Goal: Task Accomplishment & Management: Manage account settings

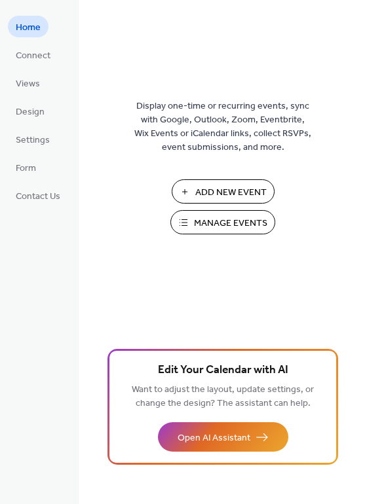
click at [211, 221] on span "Manage Events" at bounding box center [230, 224] width 73 height 14
click at [225, 228] on span "Manage Events" at bounding box center [230, 224] width 73 height 14
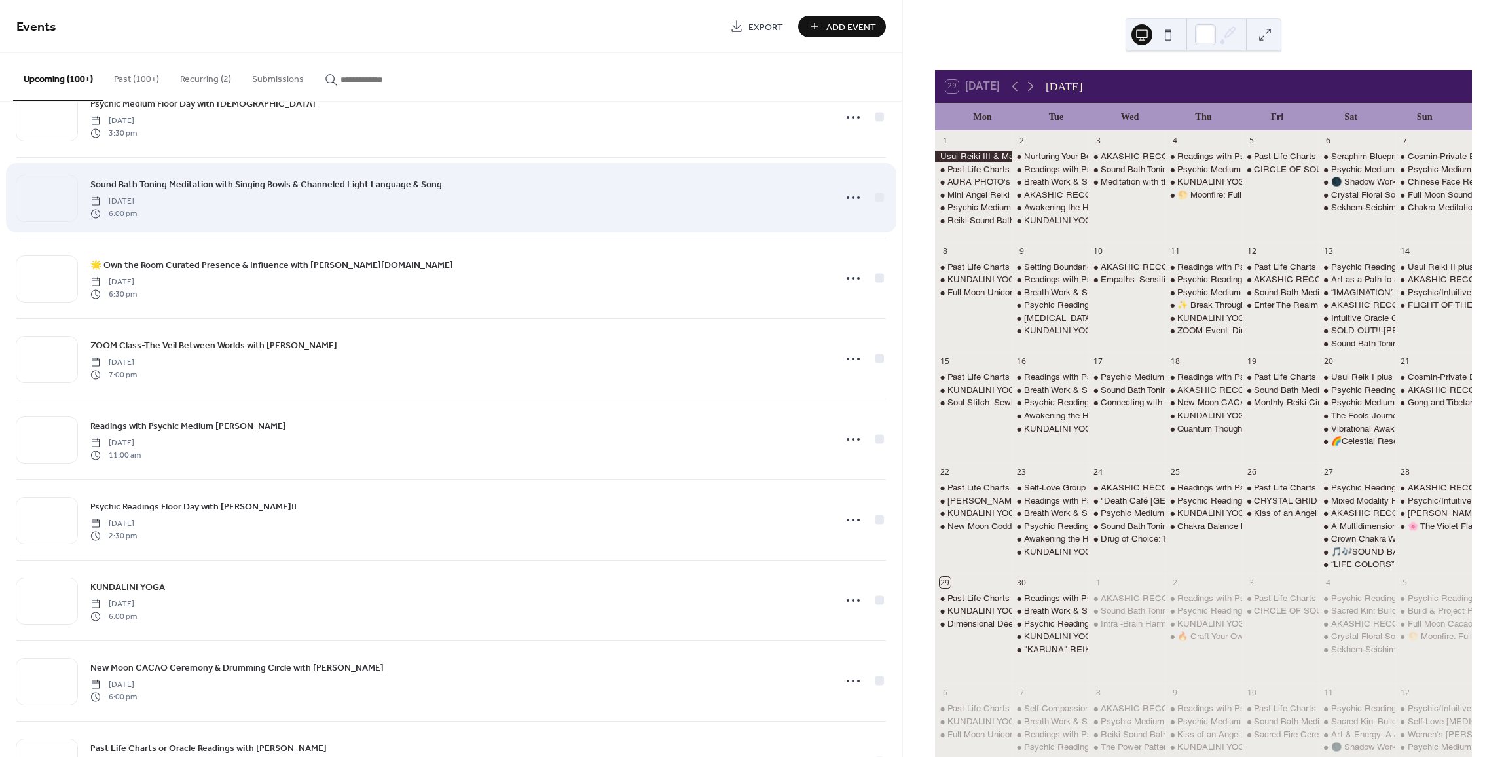
scroll to position [5543, 0]
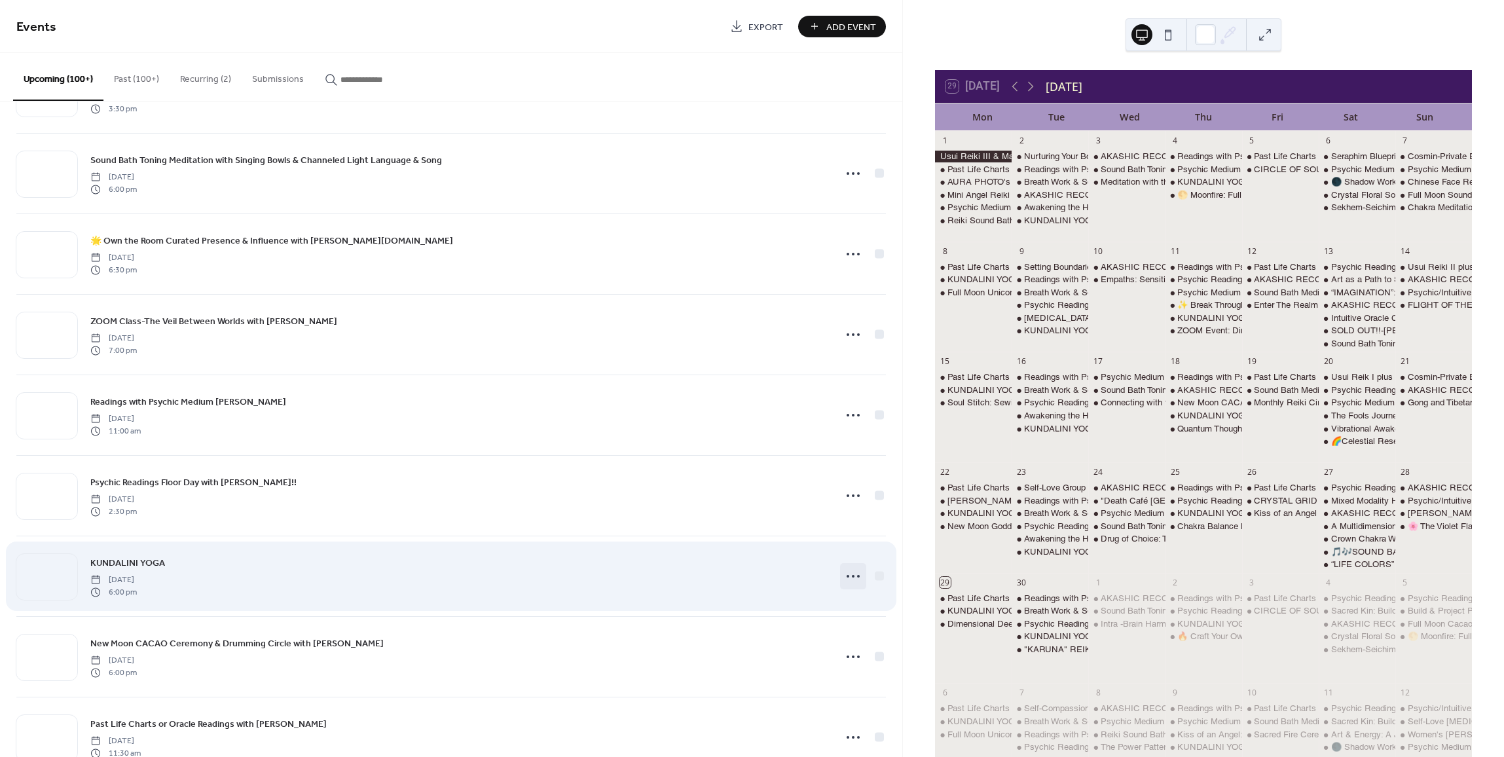
click at [842, 575] on icon at bounding box center [852, 576] width 21 height 21
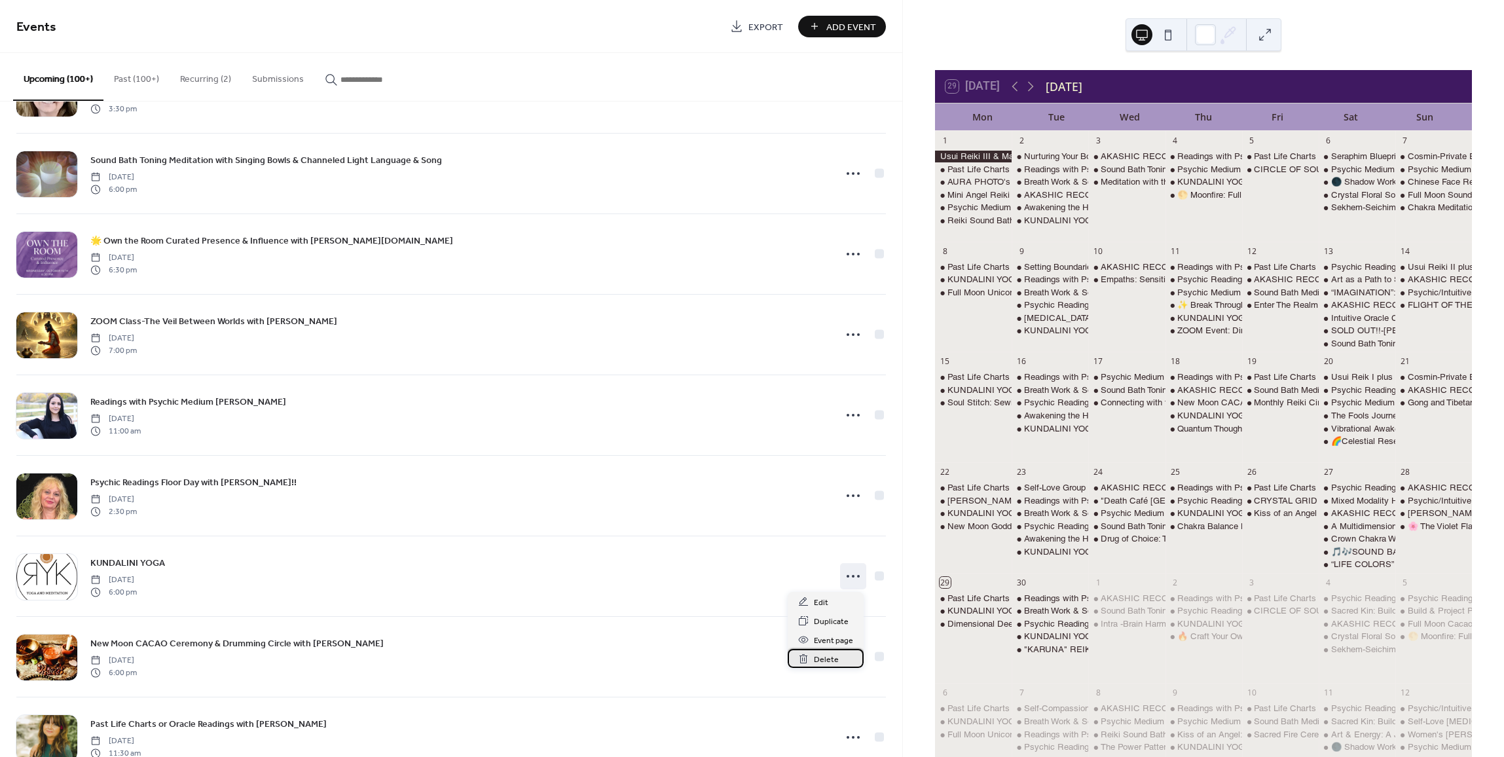
click at [829, 662] on span "Delete" at bounding box center [826, 660] width 25 height 14
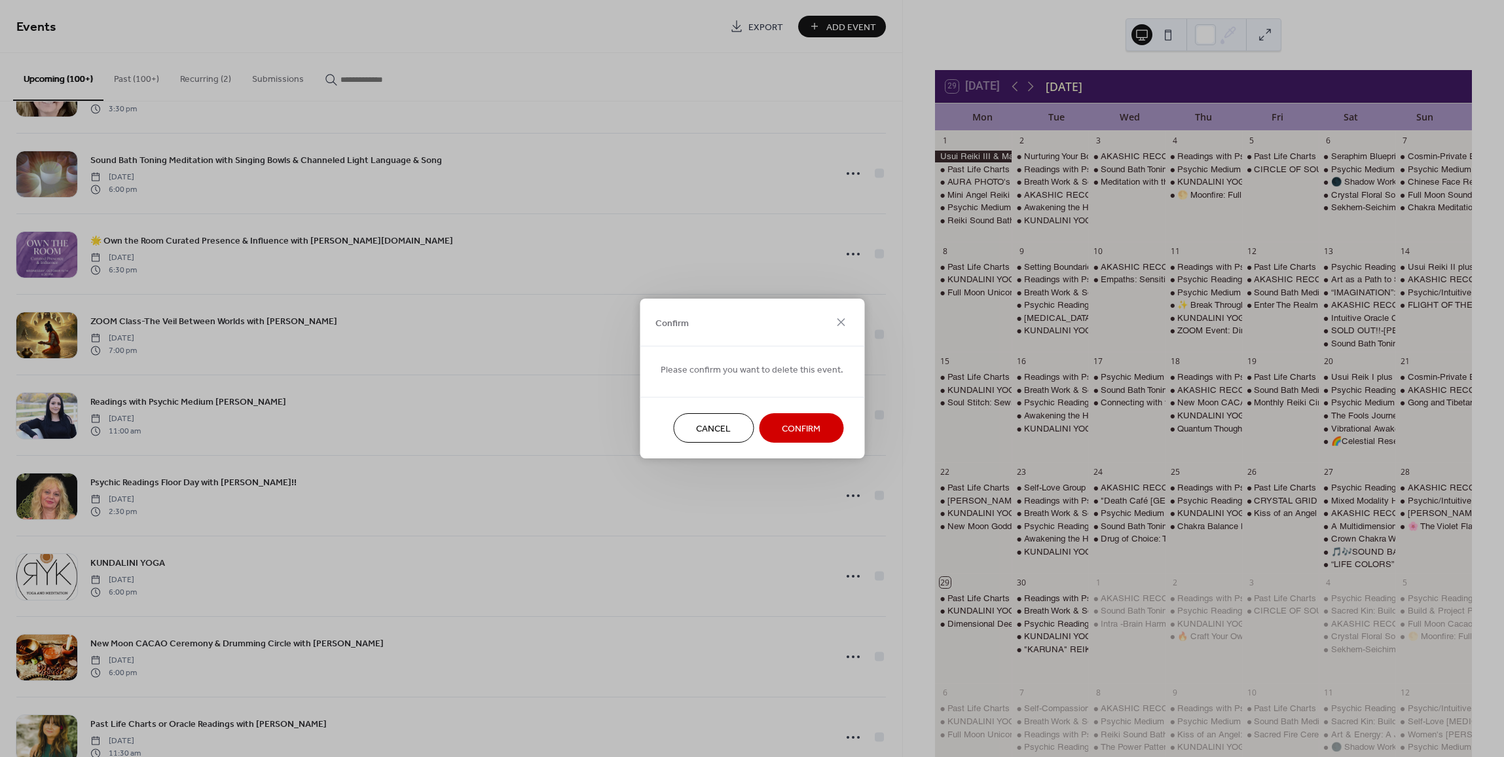
click at [811, 424] on span "Confirm" at bounding box center [801, 429] width 39 height 14
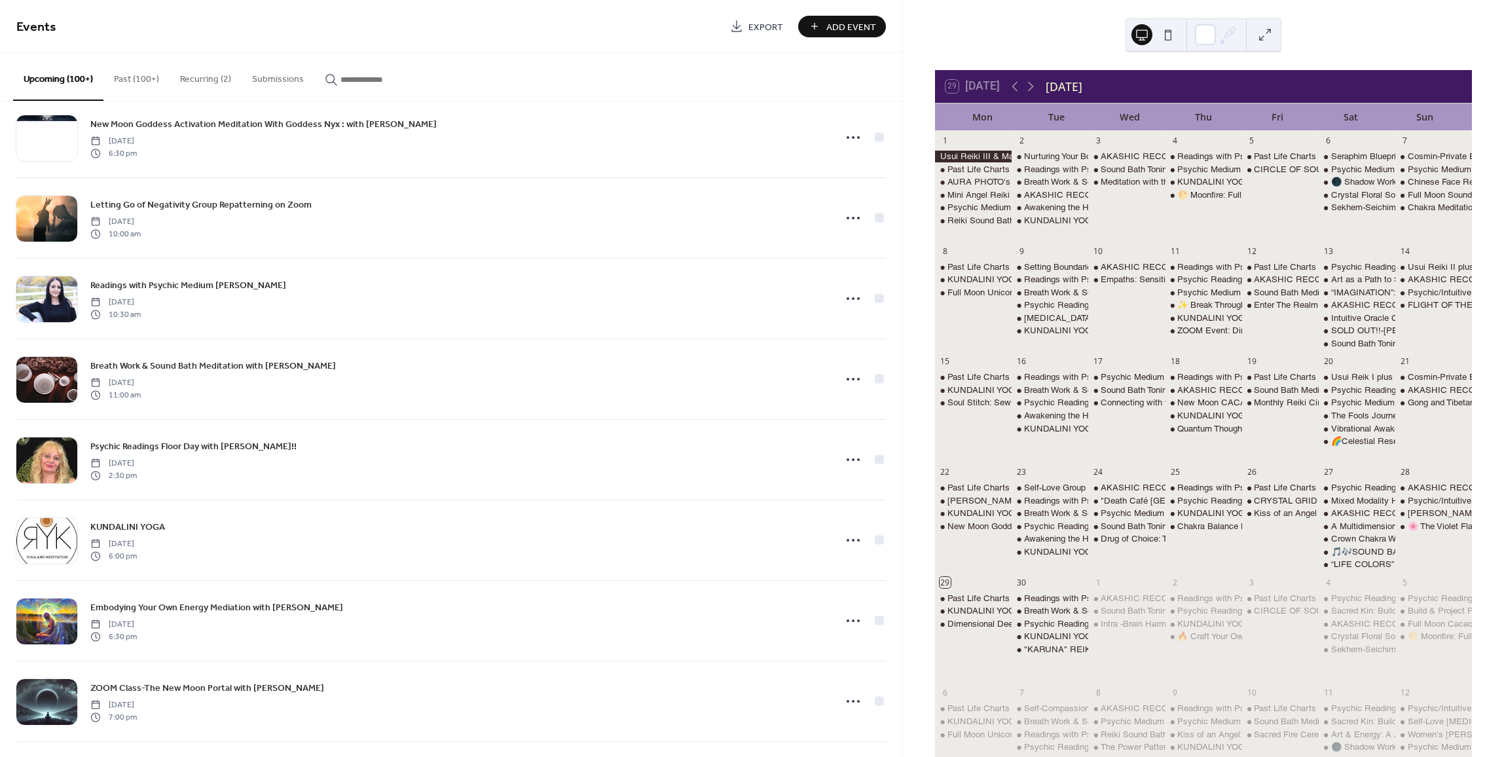
scroll to position [6399, 0]
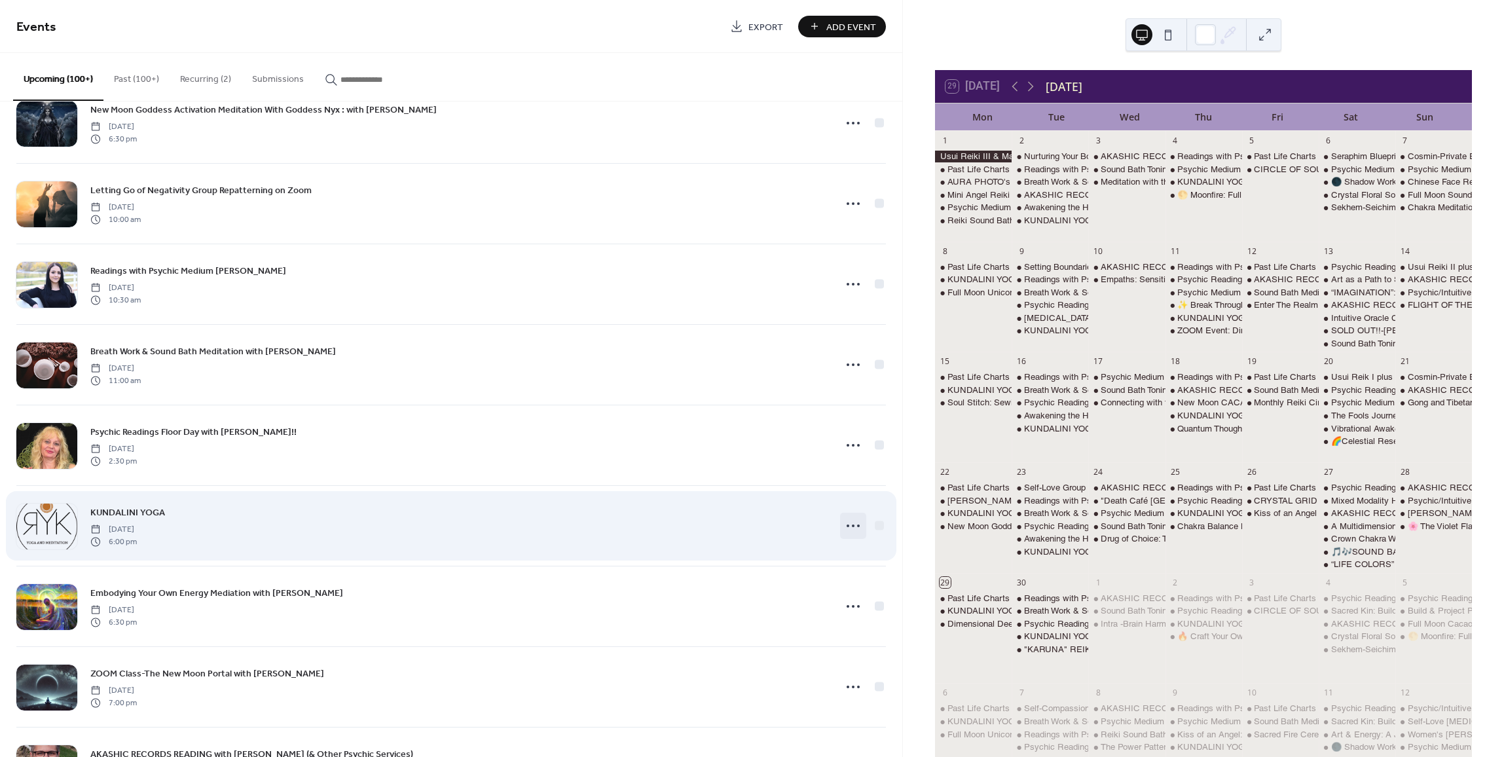
click at [846, 522] on icon at bounding box center [852, 525] width 21 height 21
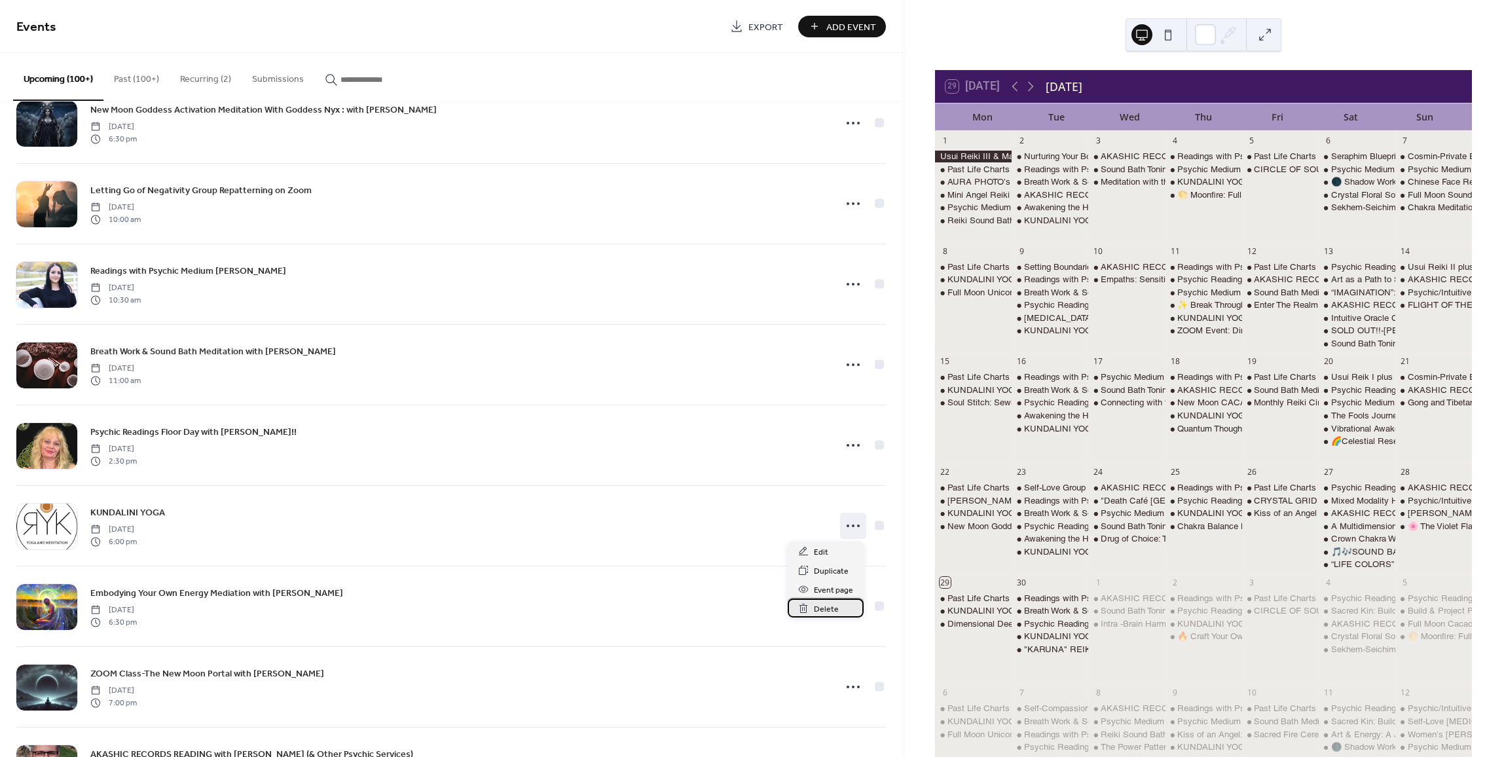
click at [828, 604] on span "Delete" at bounding box center [826, 609] width 25 height 14
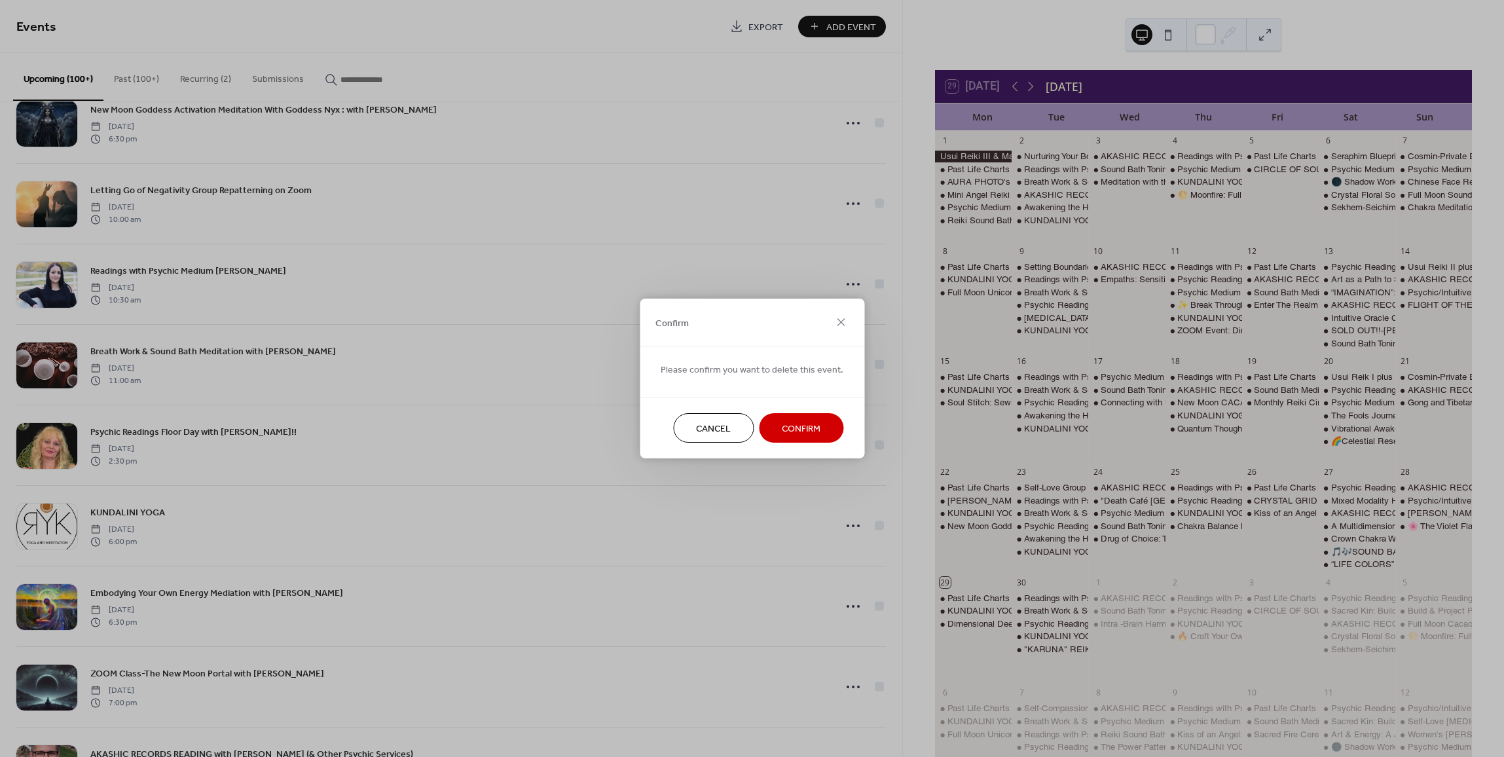
click at [792, 436] on span "Confirm" at bounding box center [801, 429] width 39 height 14
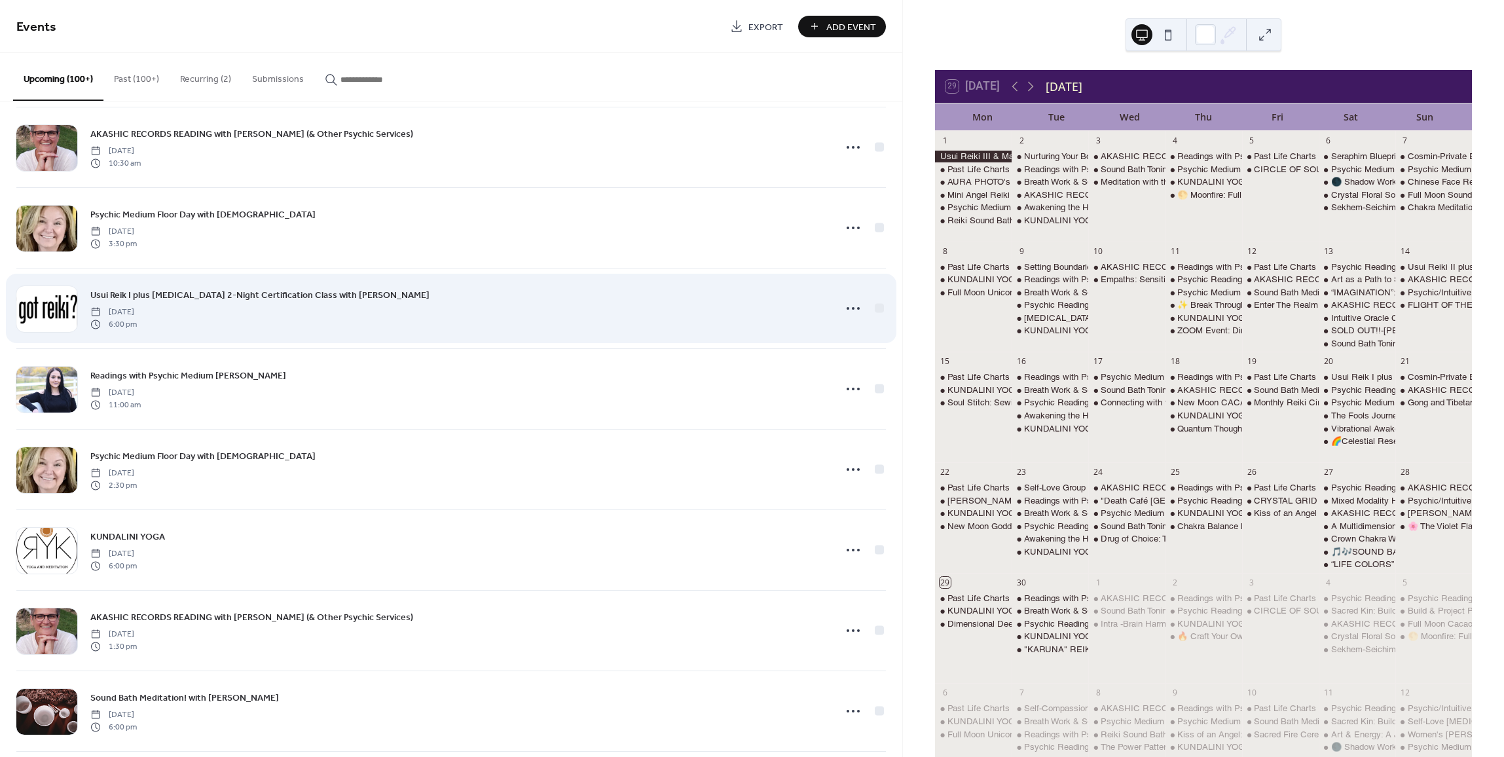
scroll to position [6993, 0]
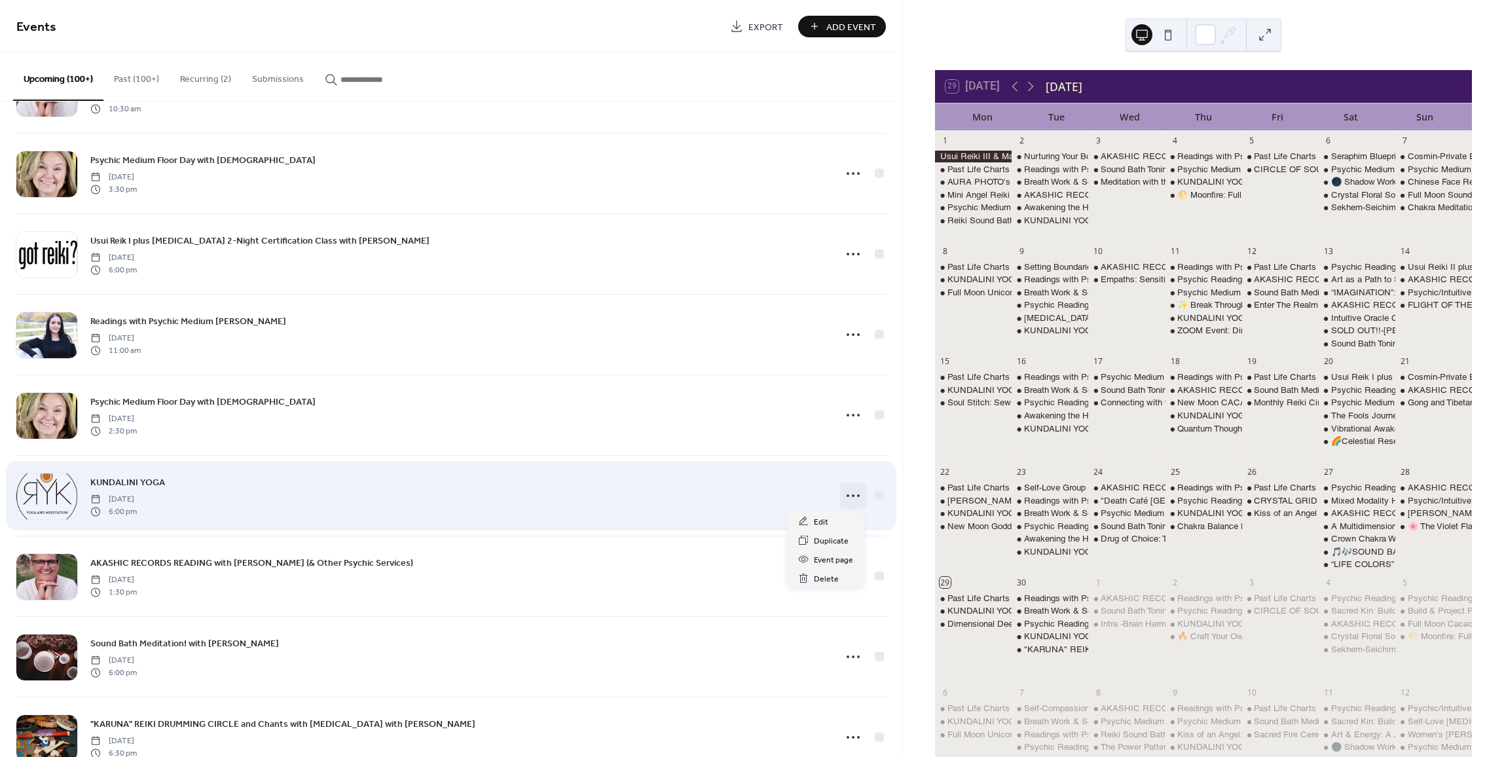
click at [845, 496] on icon at bounding box center [852, 495] width 21 height 21
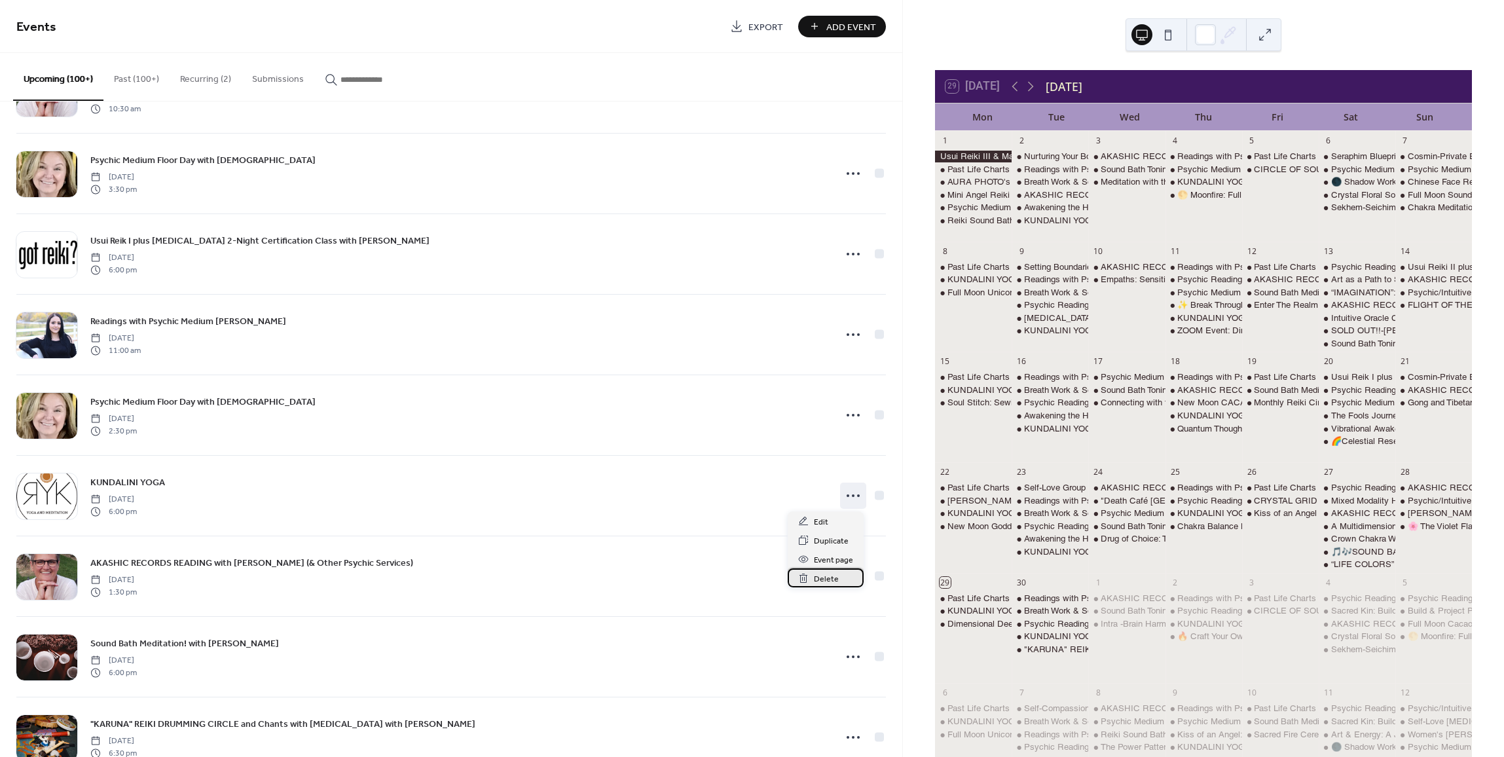
click at [821, 572] on span "Delete" at bounding box center [826, 579] width 25 height 14
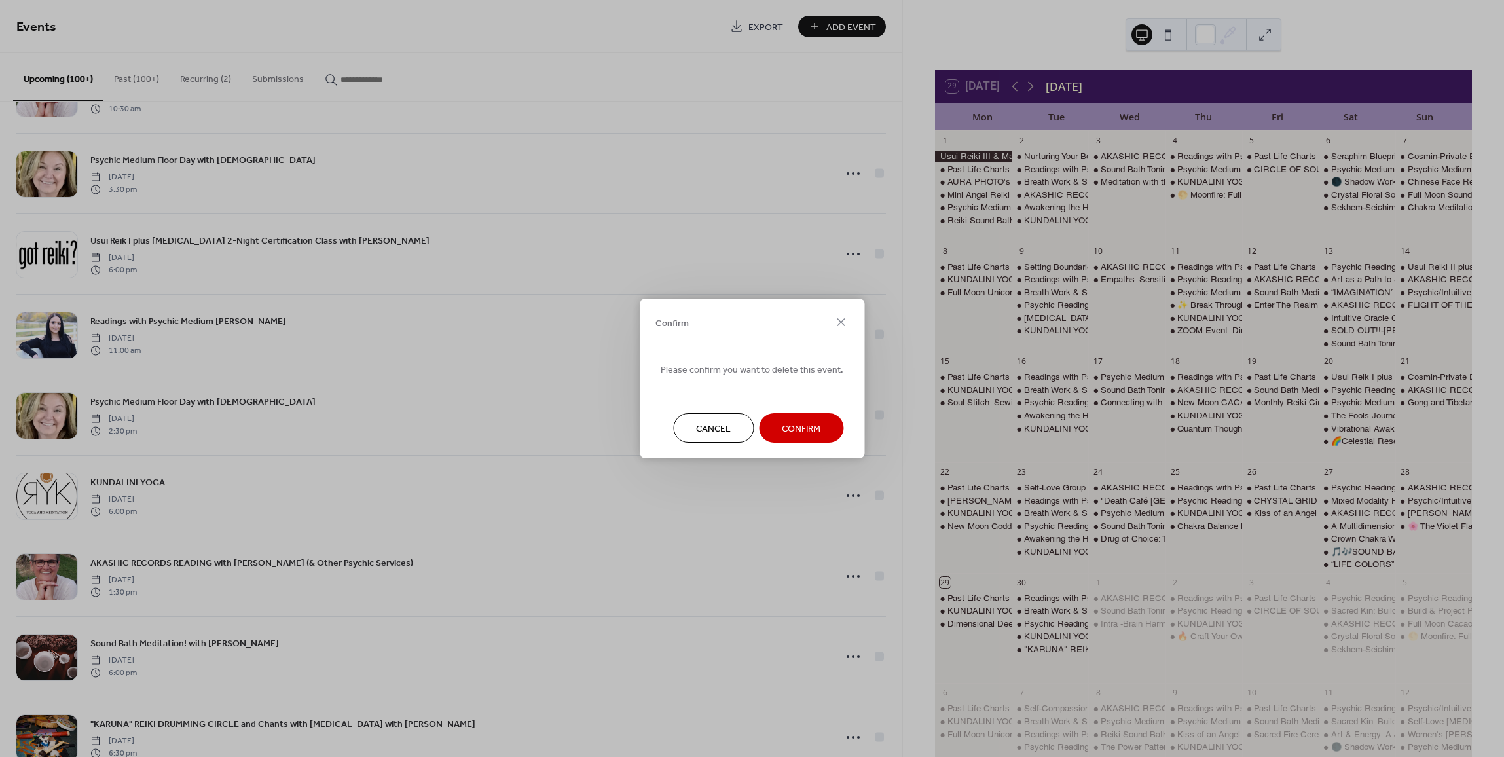
click at [801, 433] on span "Confirm" at bounding box center [801, 429] width 39 height 14
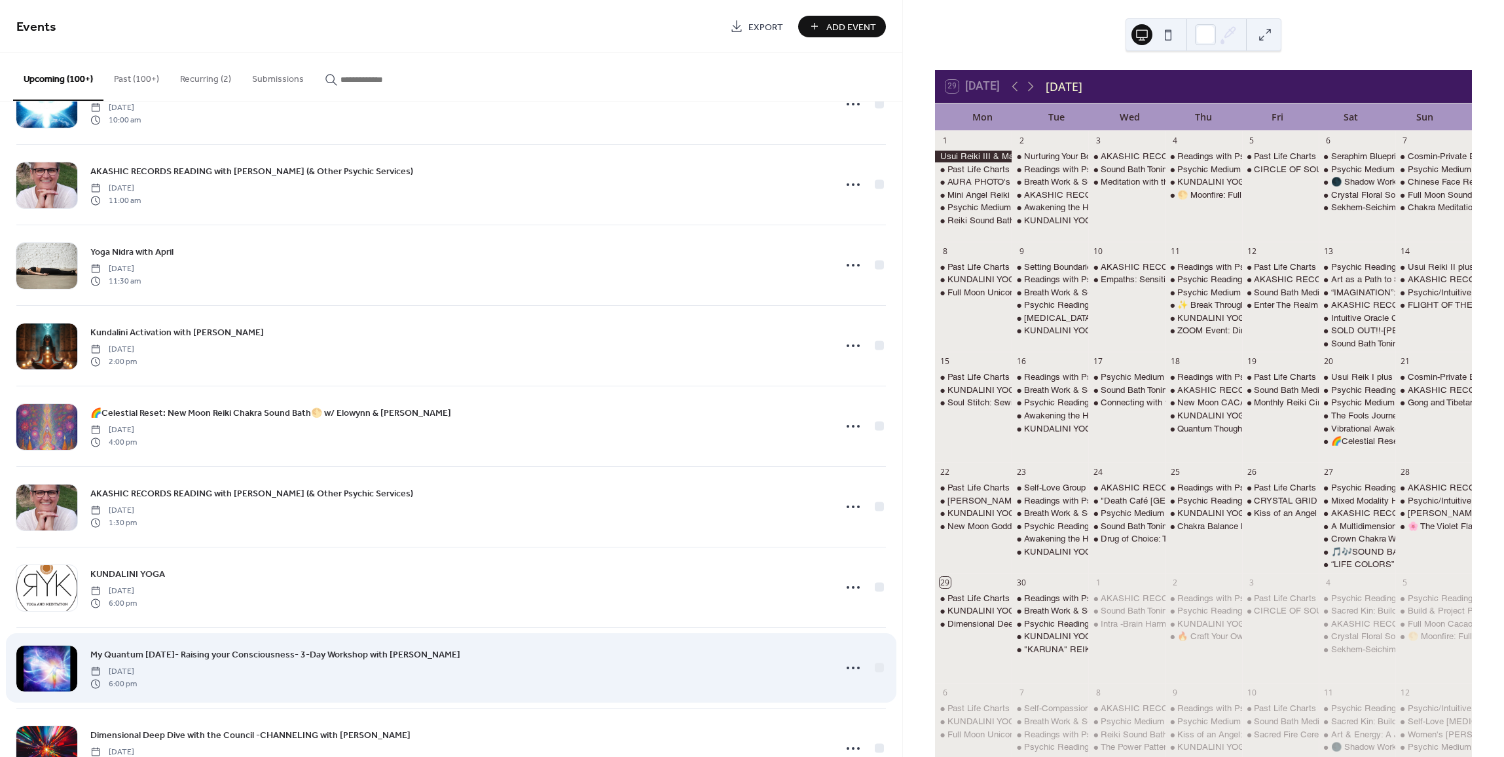
scroll to position [8130, 0]
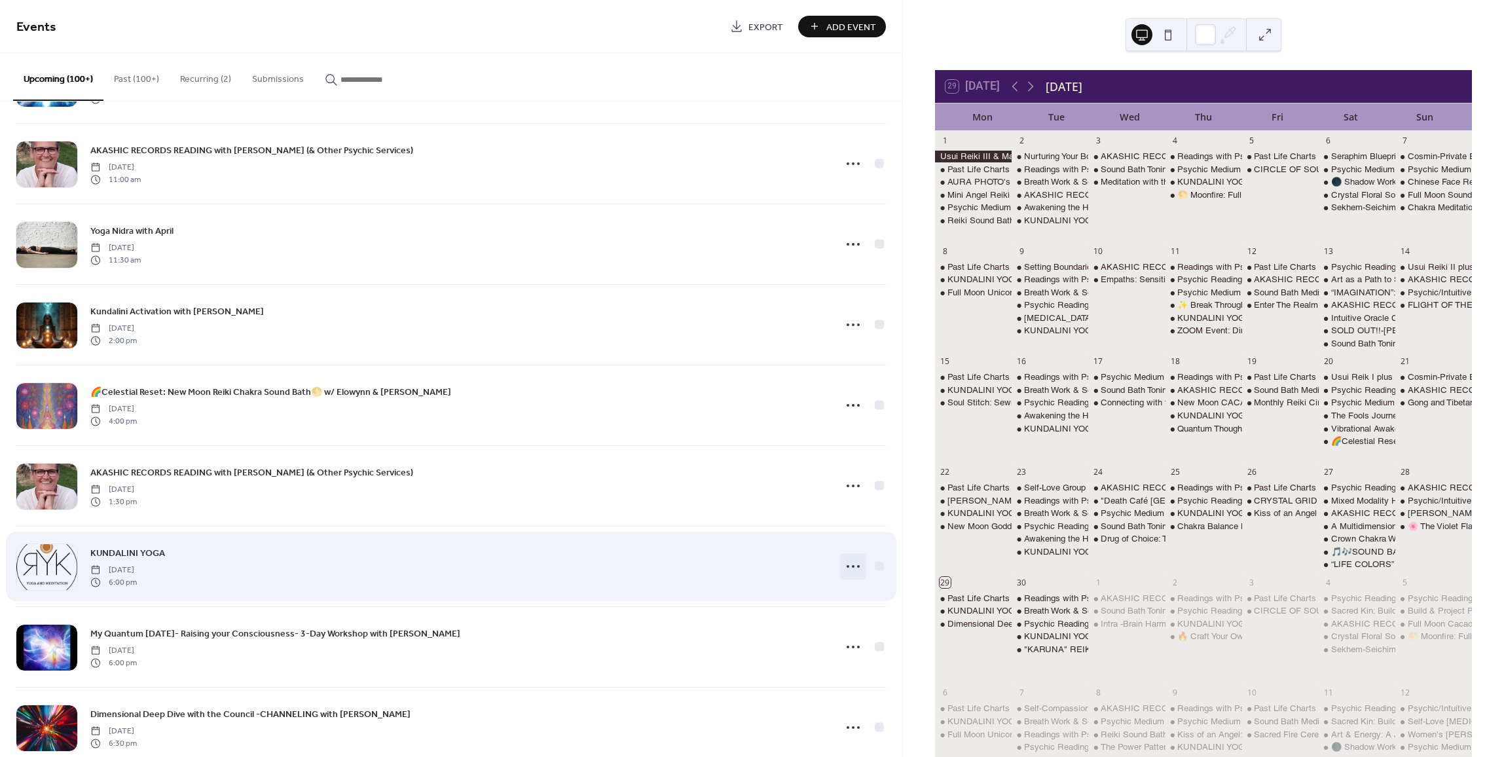
click at [846, 567] on icon at bounding box center [852, 566] width 21 height 21
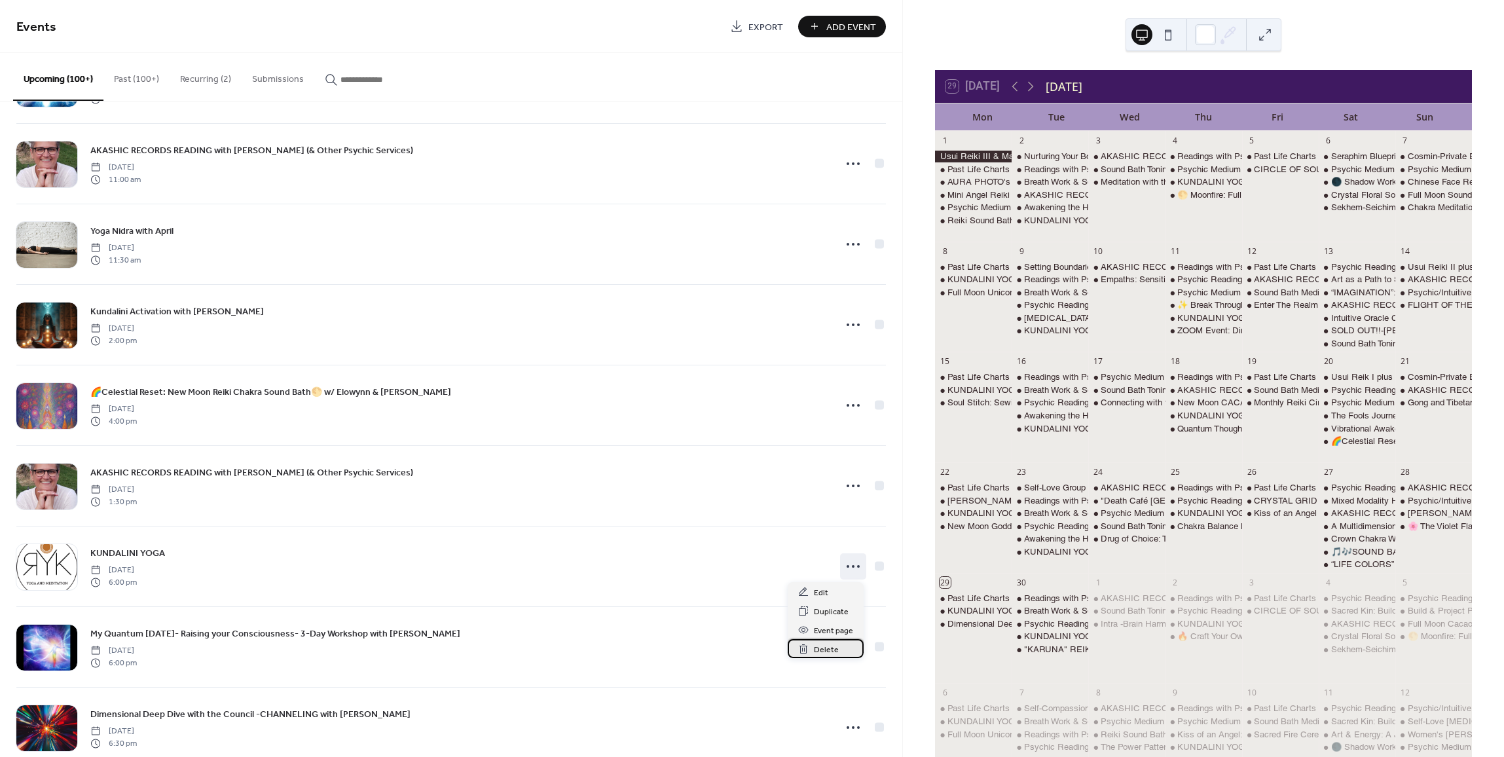
click at [827, 647] on span "Delete" at bounding box center [826, 650] width 25 height 14
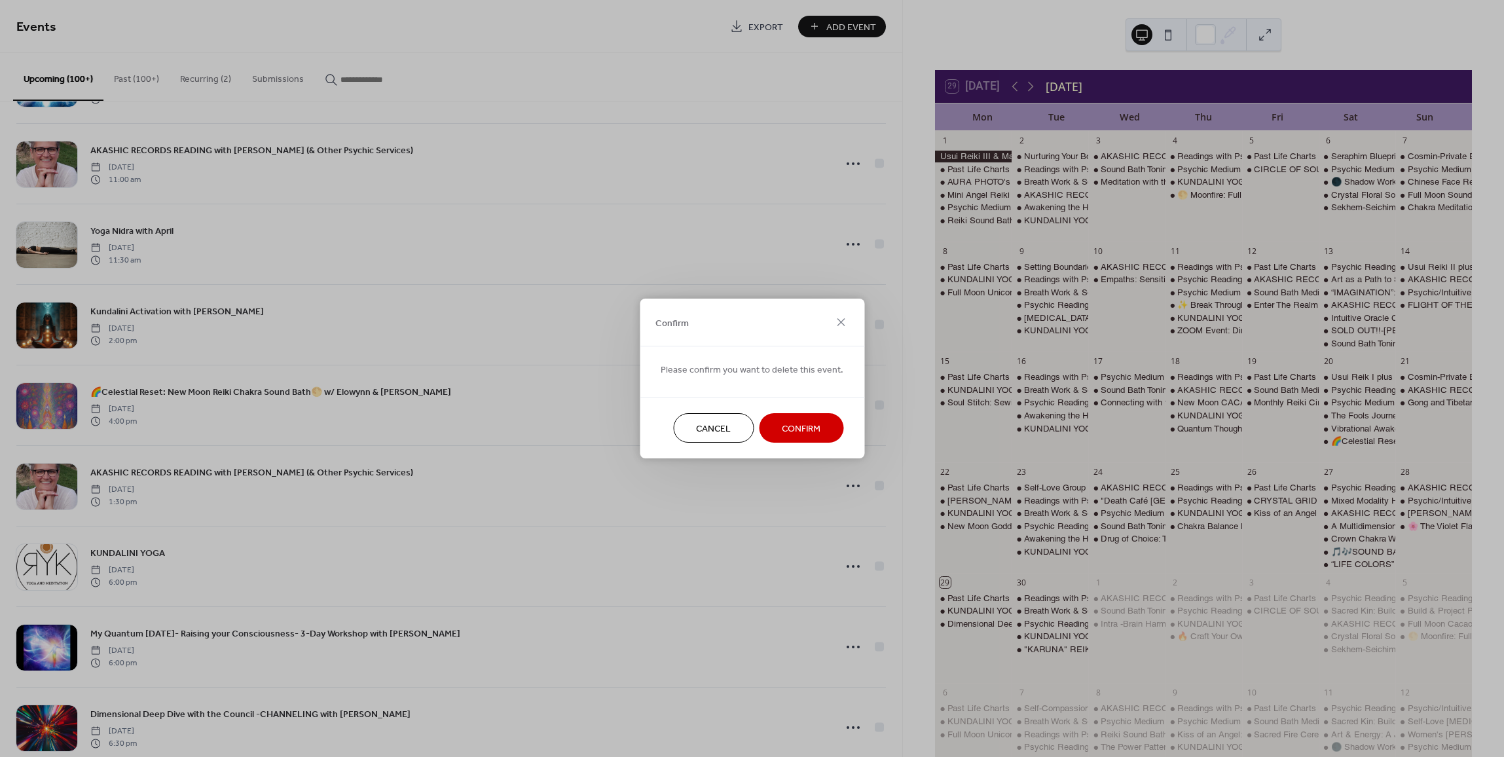
click at [805, 430] on span "Confirm" at bounding box center [801, 429] width 39 height 14
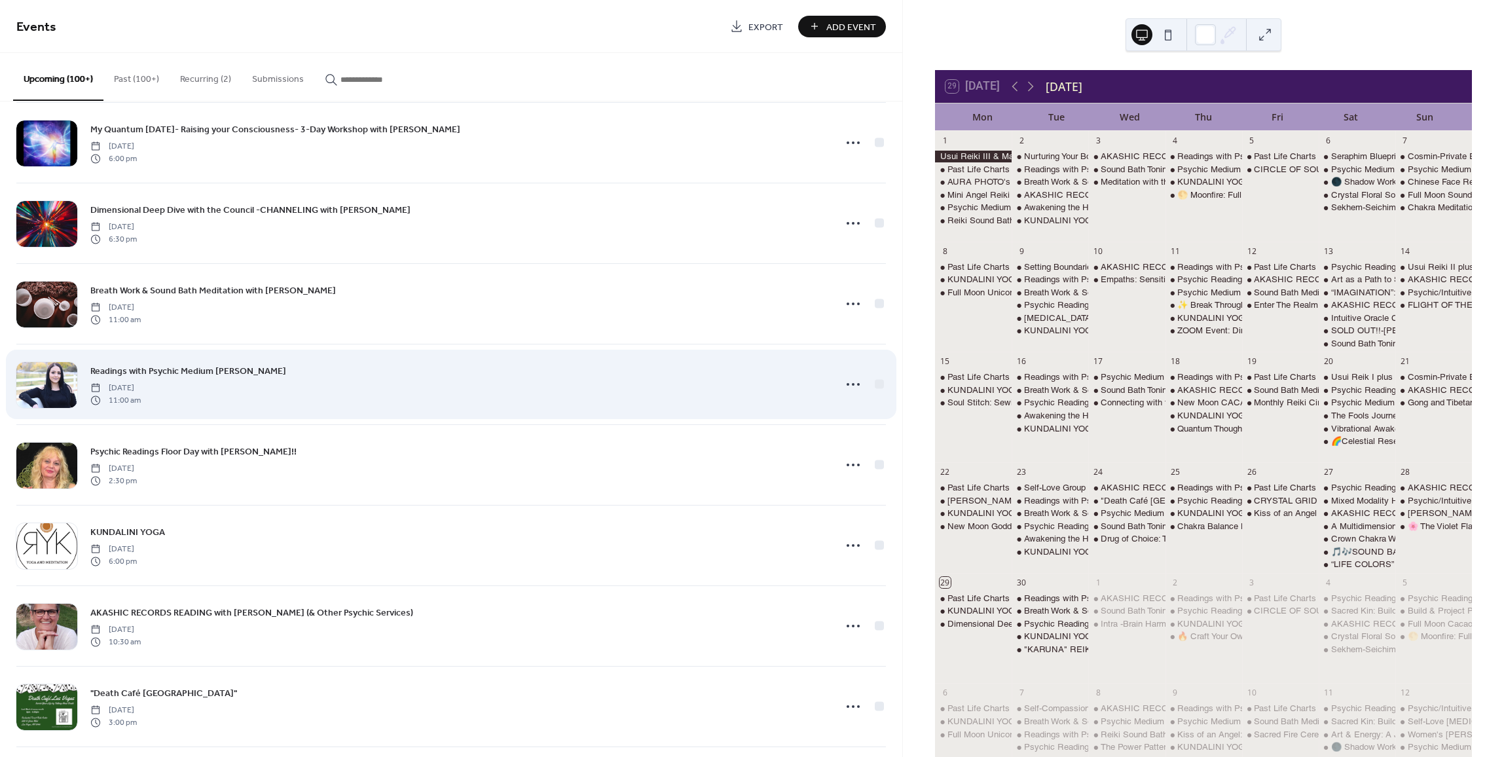
scroll to position [8588, 0]
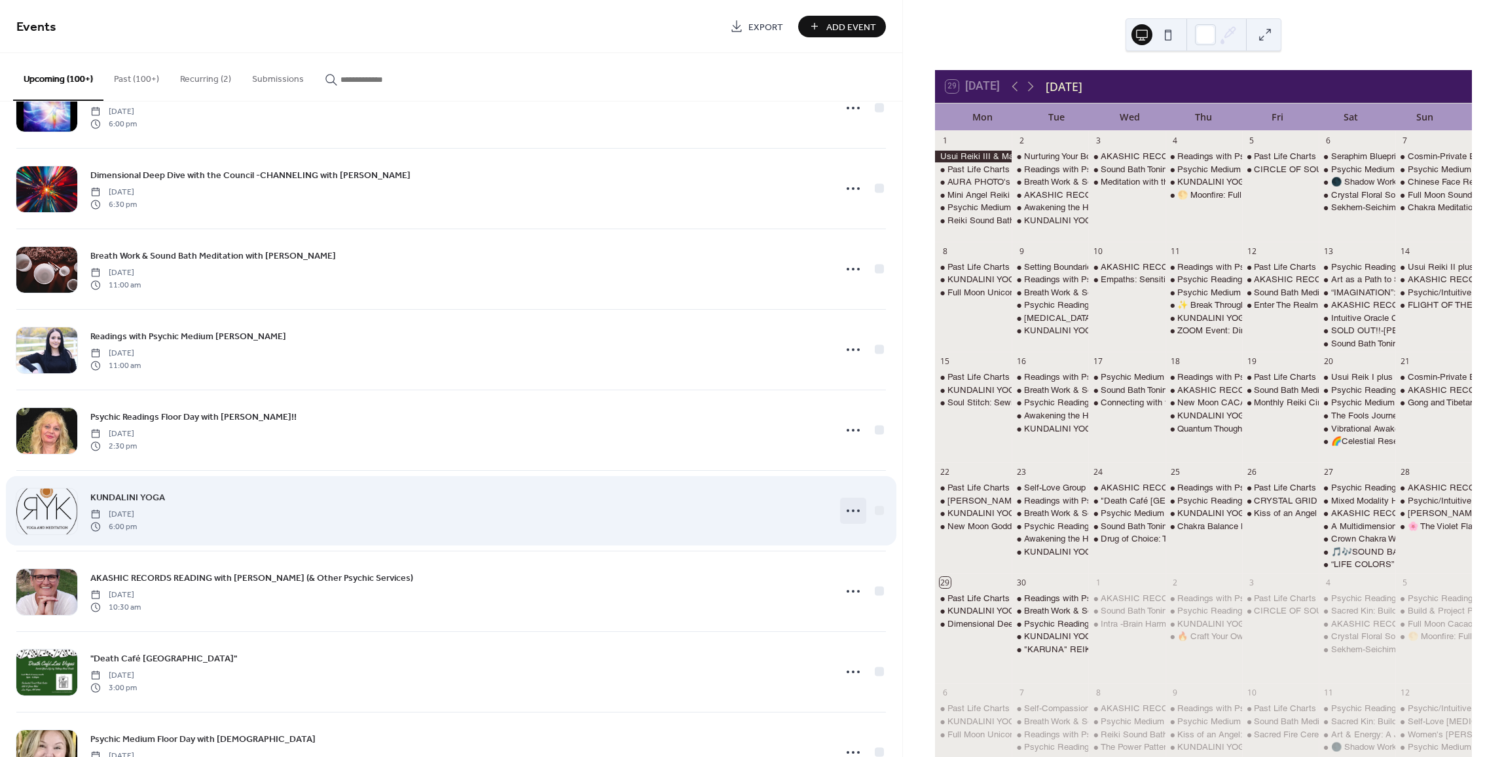
click at [849, 506] on icon at bounding box center [852, 510] width 21 height 21
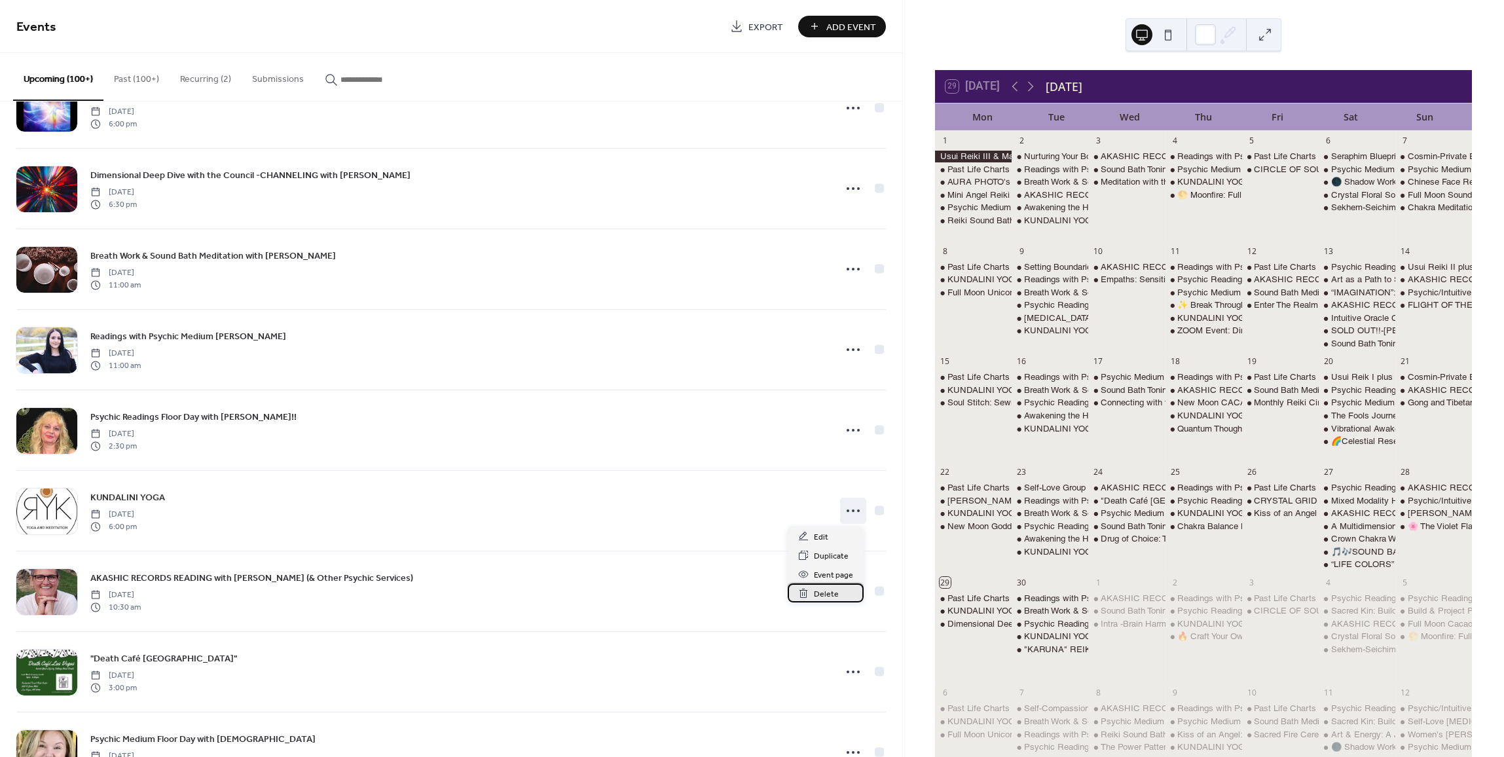
click at [825, 592] on span "Delete" at bounding box center [826, 594] width 25 height 14
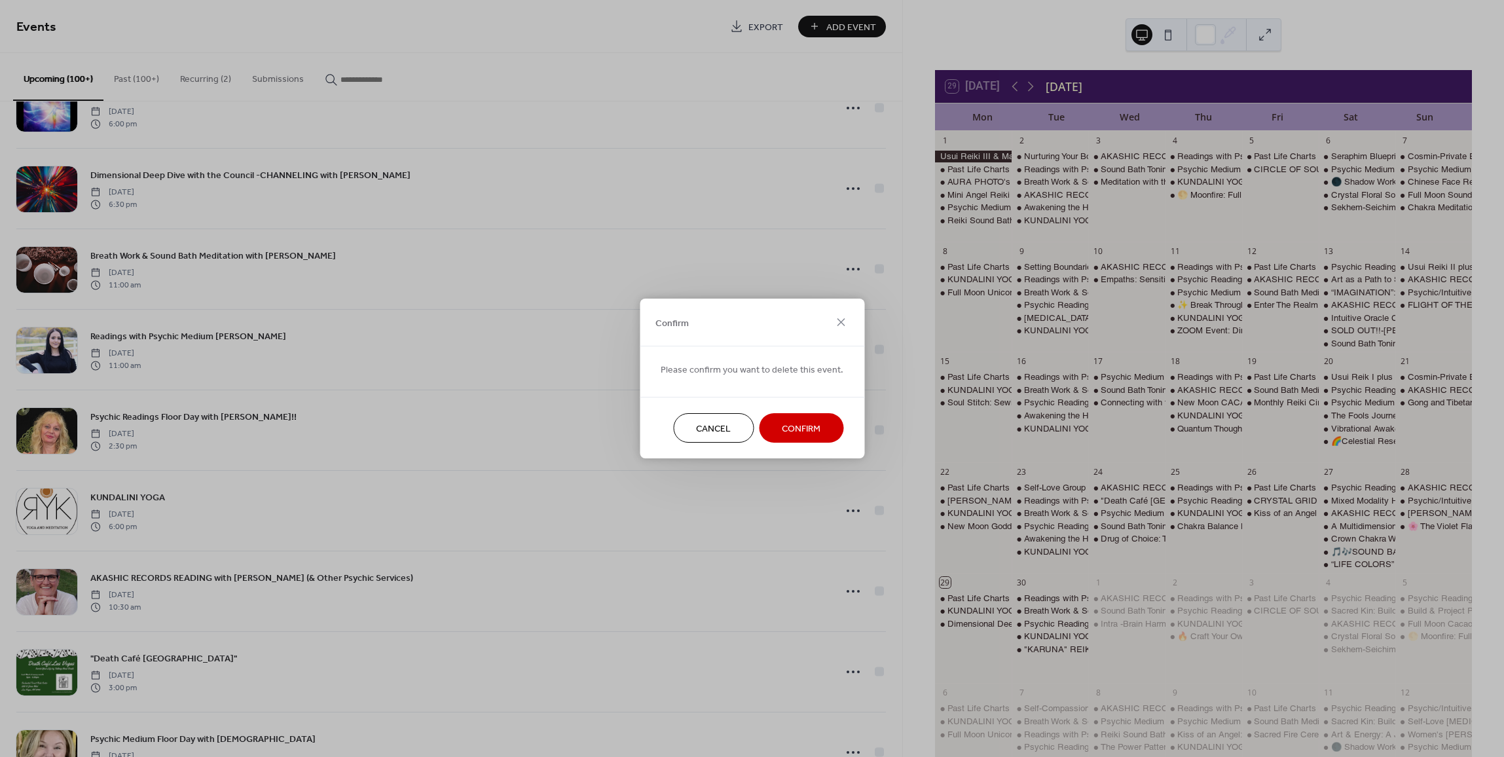
click at [808, 429] on span "Confirm" at bounding box center [801, 429] width 39 height 14
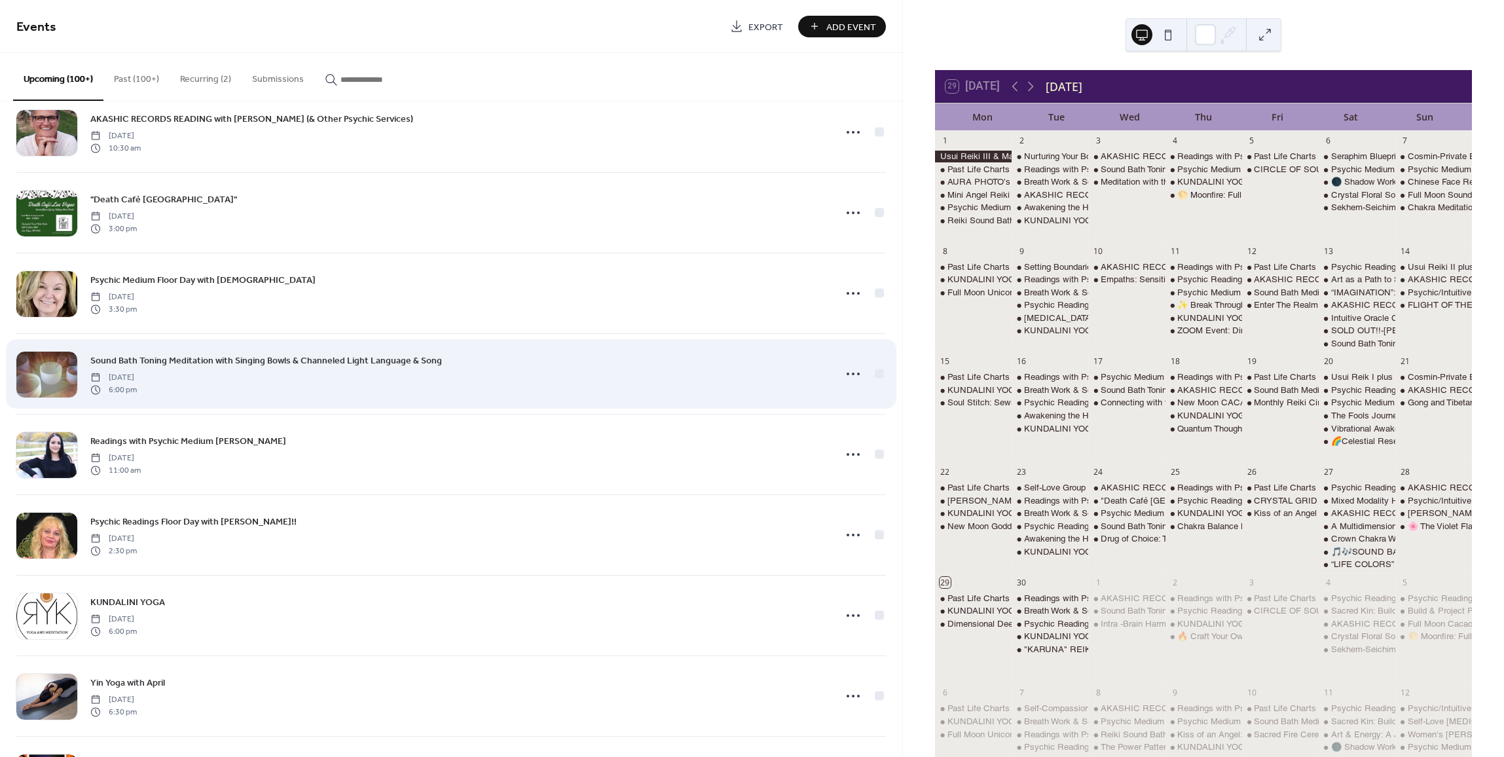
scroll to position [8970, 0]
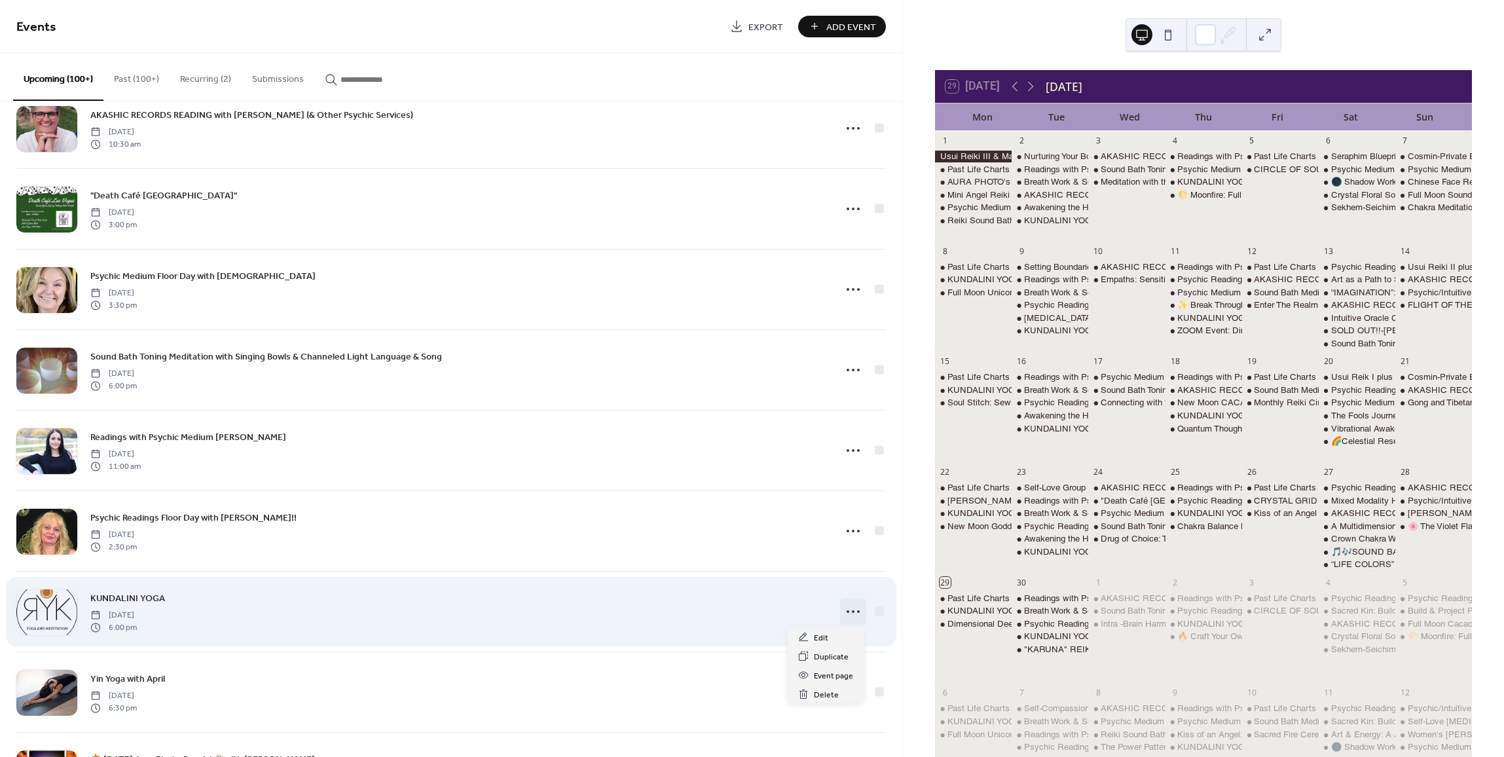
click at [852, 606] on icon at bounding box center [852, 611] width 21 height 21
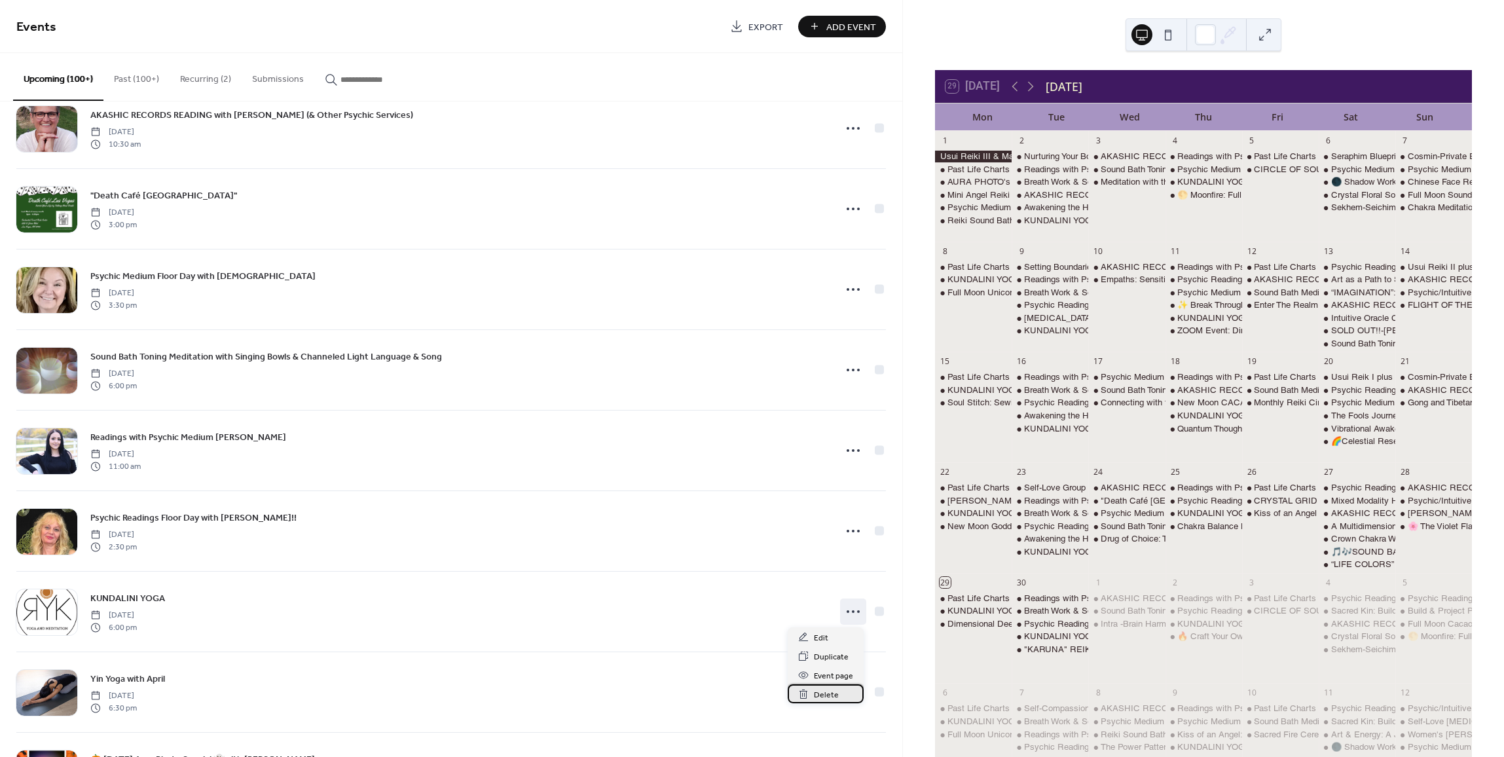
click at [812, 697] on div "Delete" at bounding box center [826, 693] width 76 height 19
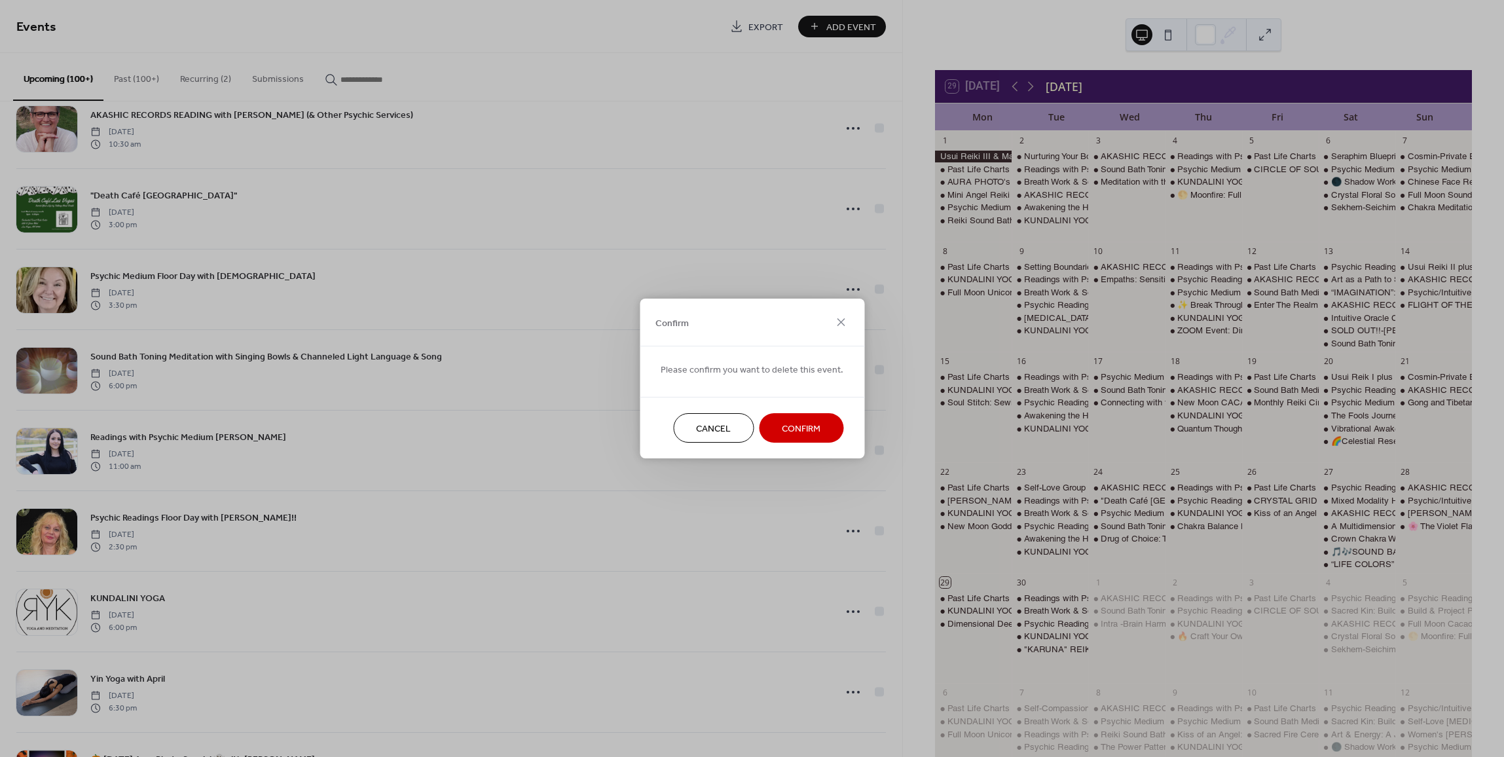
click at [799, 422] on span "Confirm" at bounding box center [801, 429] width 39 height 14
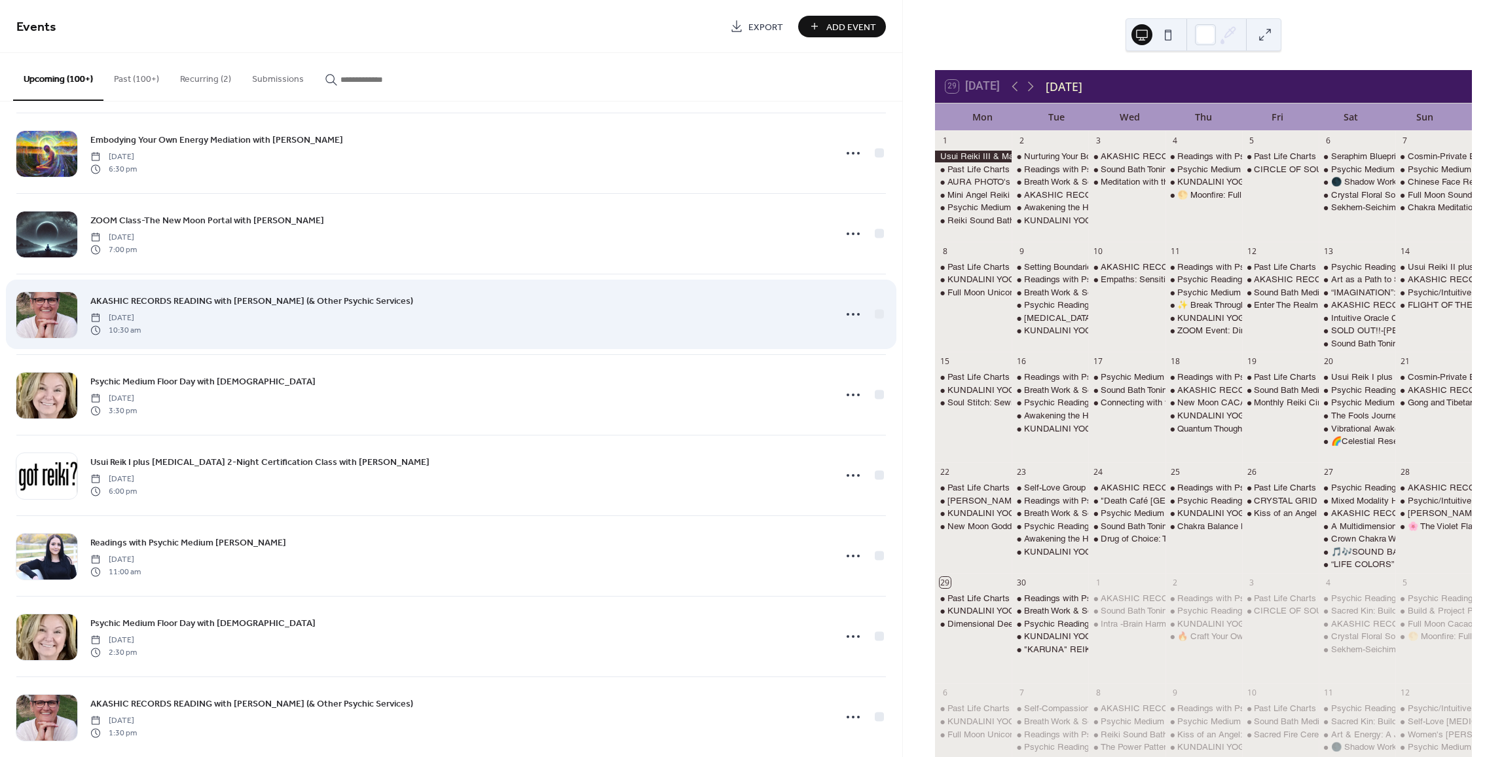
scroll to position [6618, 0]
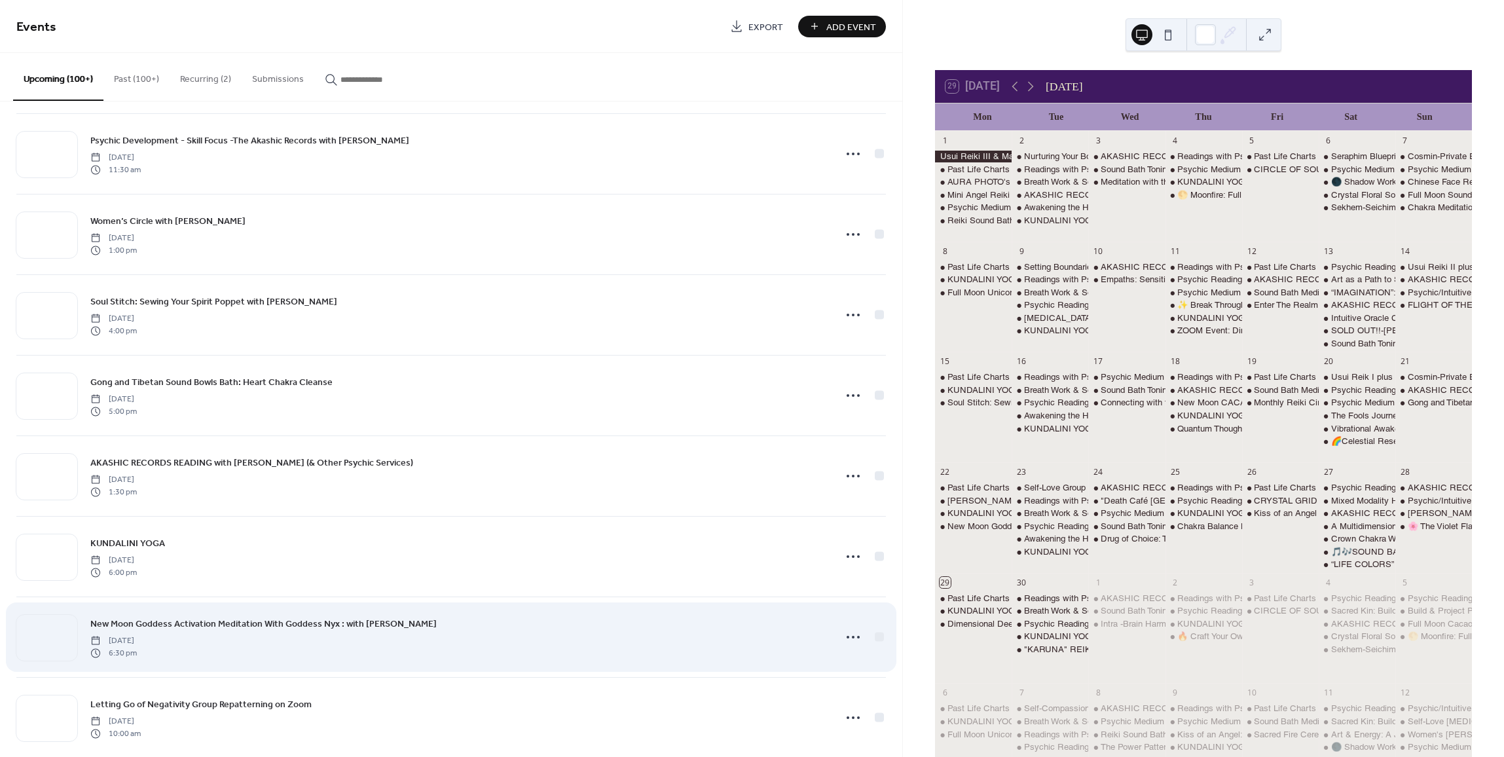
scroll to position [6826, 0]
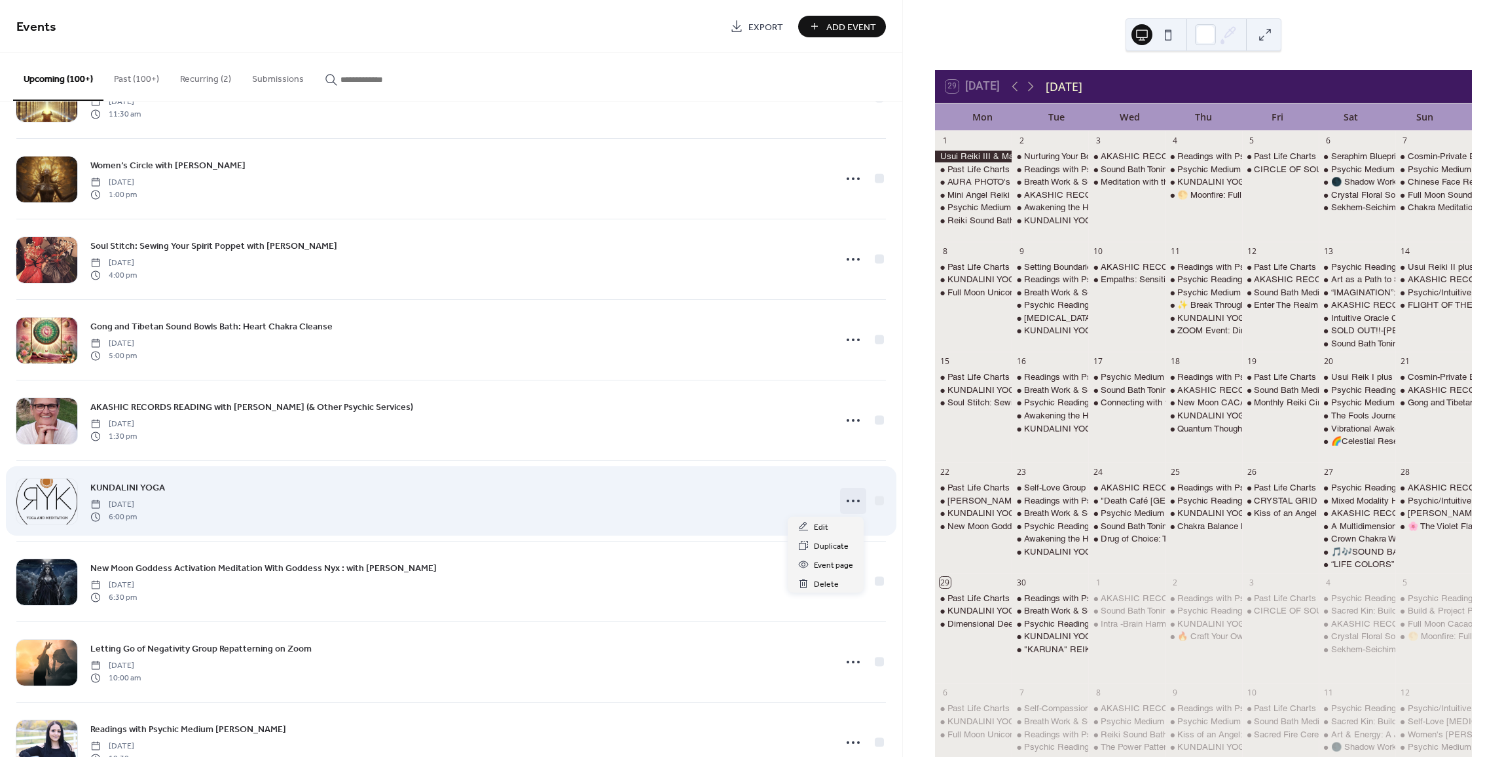
click at [843, 497] on icon at bounding box center [852, 500] width 21 height 21
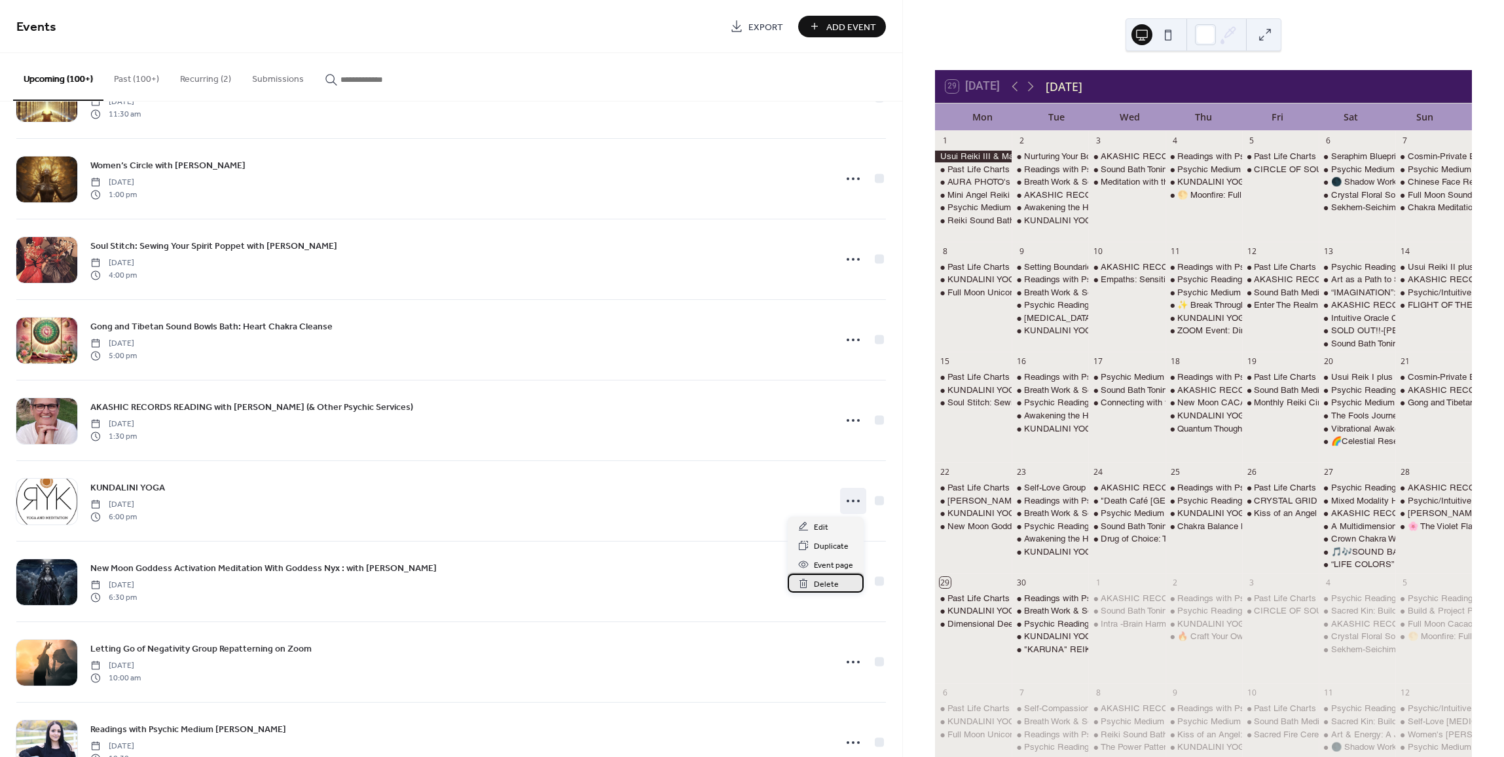
click at [816, 583] on span "Delete" at bounding box center [826, 584] width 25 height 14
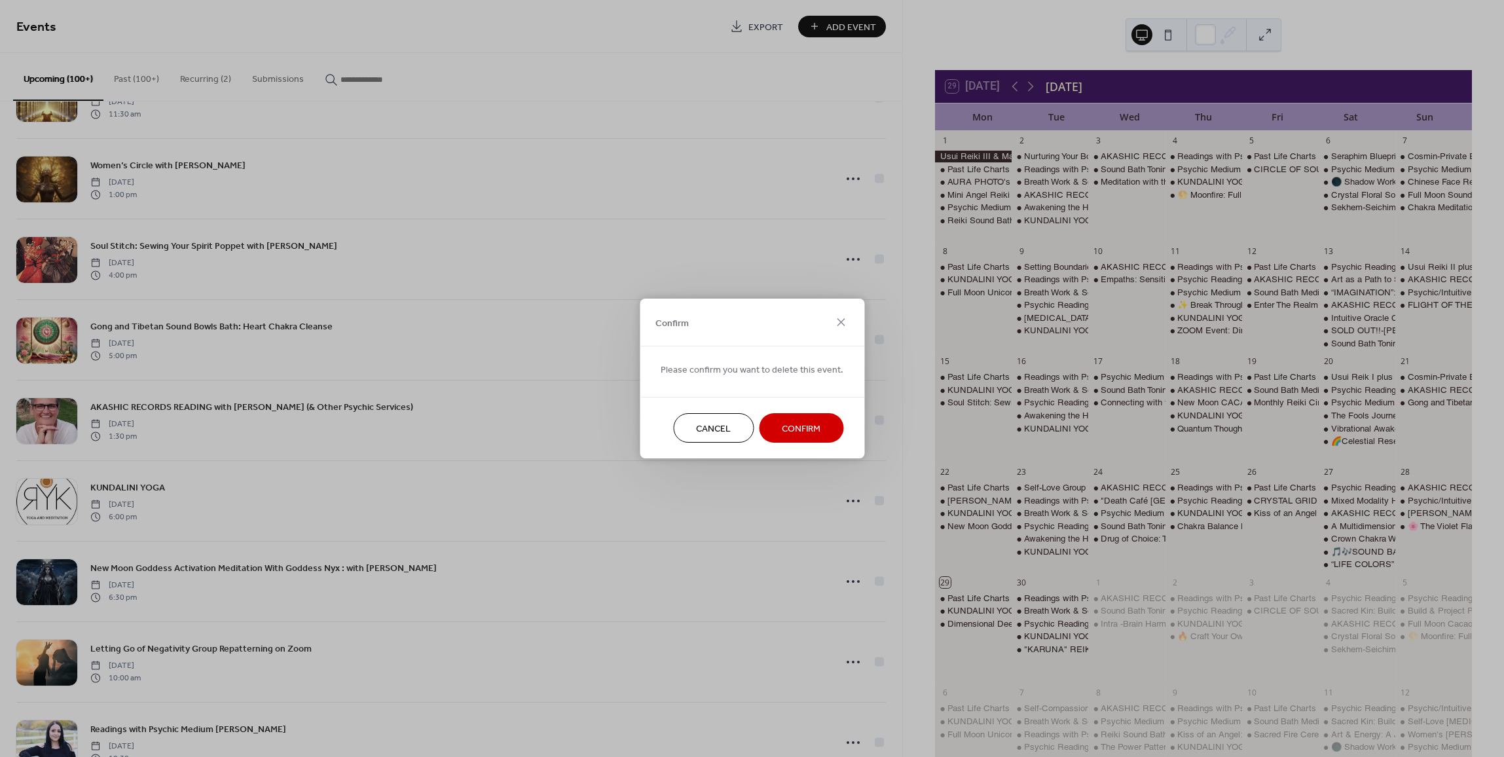
click at [786, 422] on span "Confirm" at bounding box center [801, 429] width 39 height 14
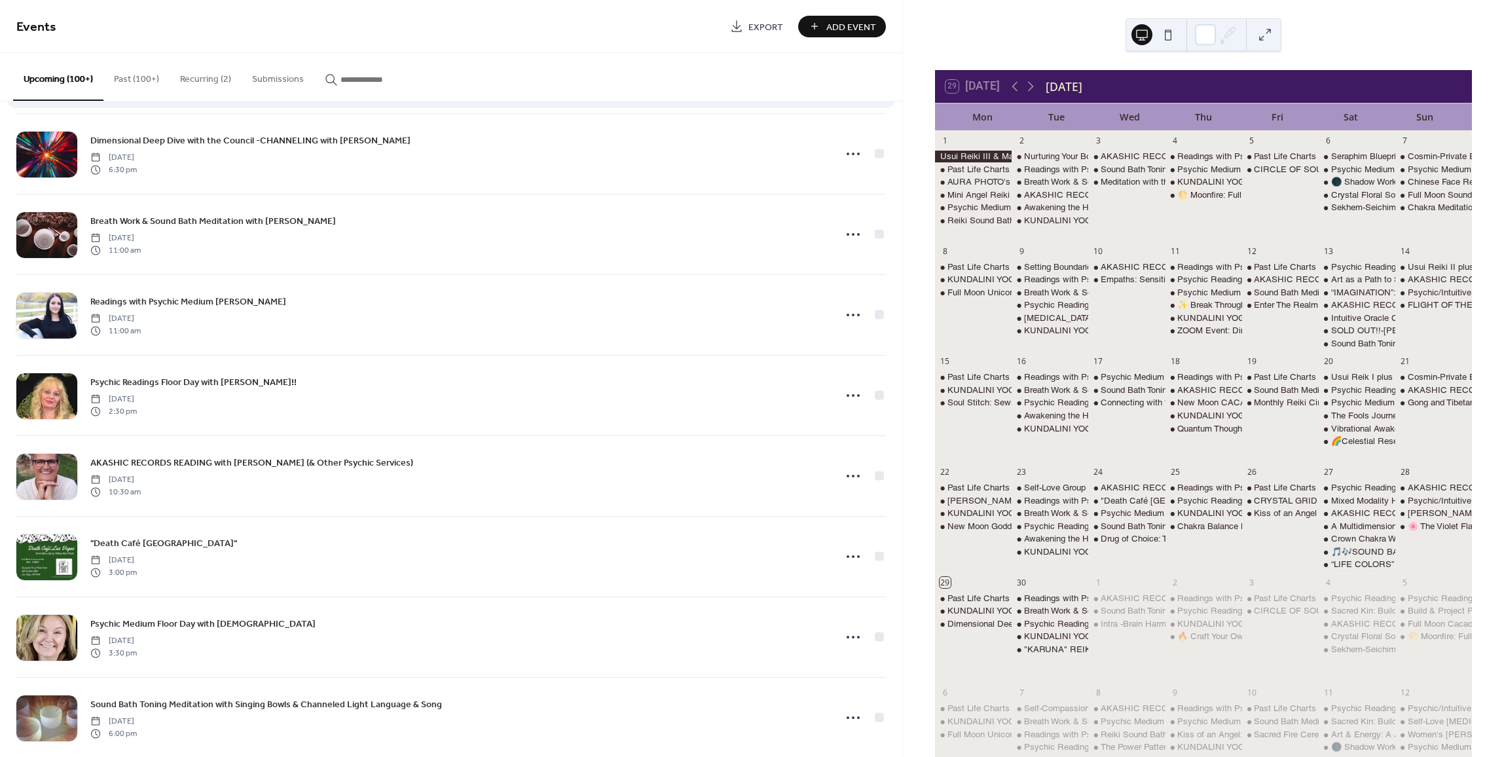
scroll to position [9181, 0]
